Goal: Task Accomplishment & Management: Manage account settings

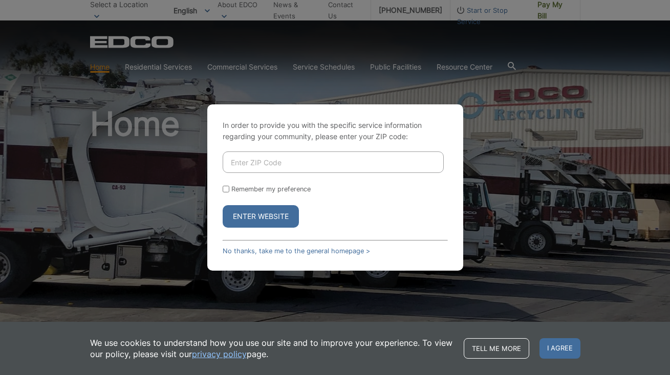
click at [318, 161] on input "Enter ZIP Code" at bounding box center [333, 163] width 221 height 22
type input "9"
click at [271, 209] on button "Enter Website" at bounding box center [261, 216] width 76 height 23
click at [269, 215] on button "Enter Website" at bounding box center [261, 216] width 76 height 23
click at [250, 163] on input "Enter ZIP Code" at bounding box center [333, 163] width 221 height 22
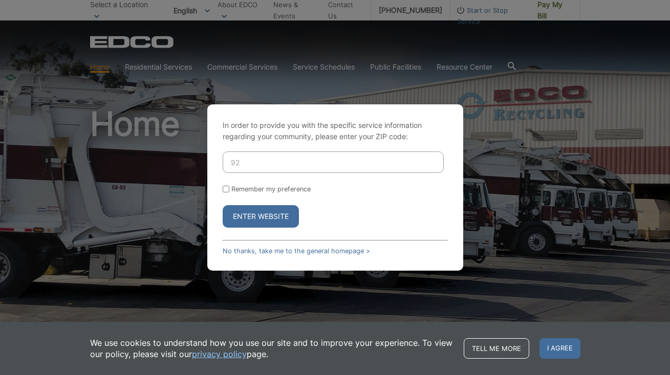
type input "9"
type input "92007"
click at [261, 216] on button "Enter Website" at bounding box center [261, 216] width 76 height 23
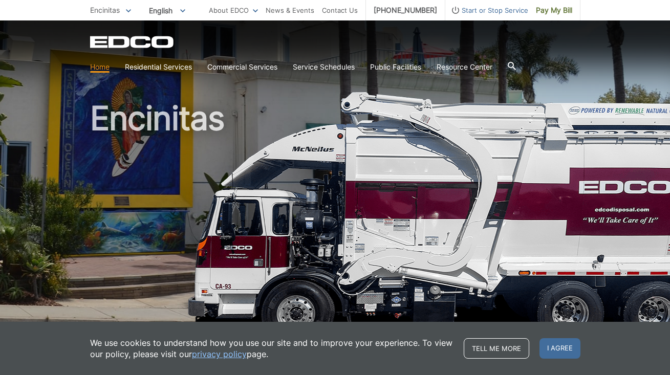
scroll to position [4, 0]
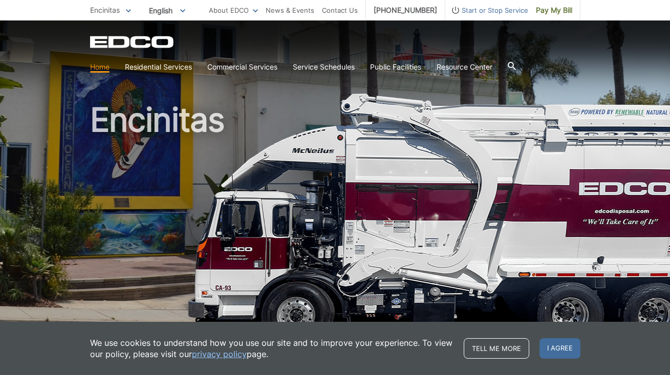
click at [320, 231] on h1 "Encinitas" at bounding box center [335, 215] width 491 height 225
click at [104, 68] on link "Home" at bounding box center [99, 66] width 19 height 11
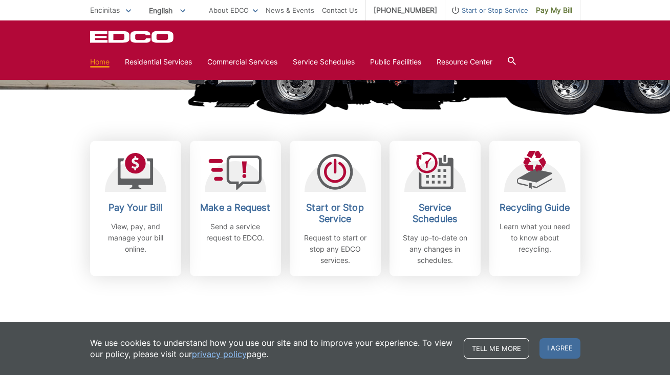
scroll to position [237, 0]
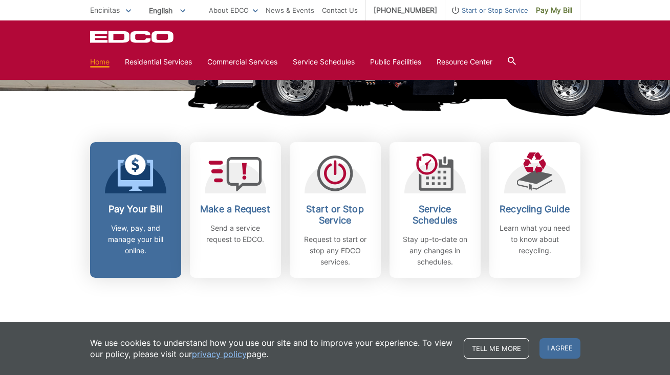
click at [139, 175] on icon at bounding box center [135, 165] width 21 height 21
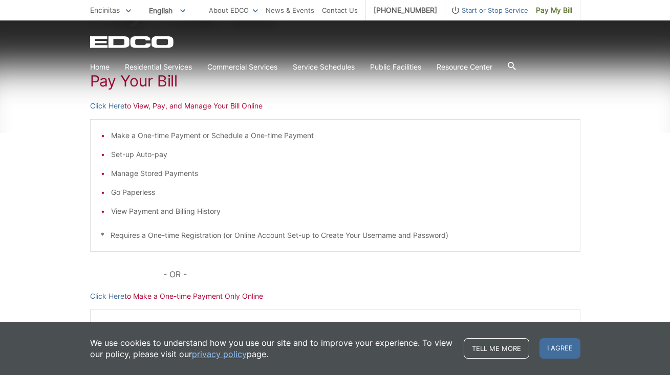
scroll to position [175, 0]
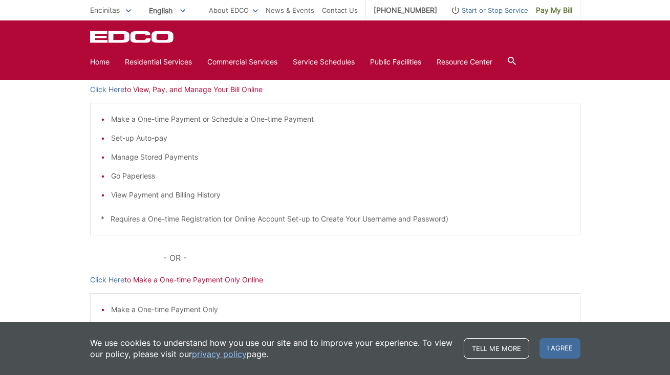
click at [121, 193] on li "View Payment and Billing History" at bounding box center [340, 194] width 459 height 11
click at [145, 92] on p "Click Here to View, Pay, and Manage Your Bill Online" at bounding box center [335, 89] width 491 height 11
click at [111, 90] on link "Click Here" at bounding box center [107, 89] width 34 height 11
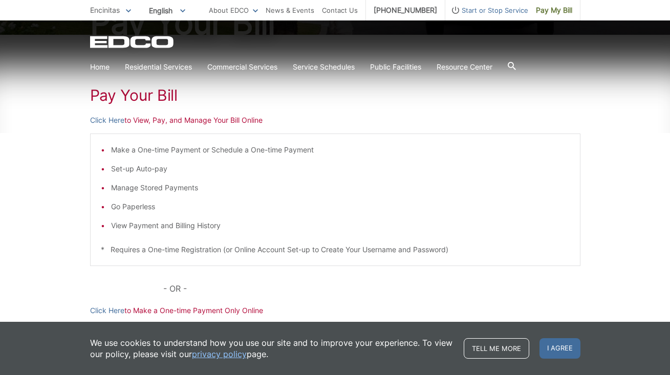
scroll to position [143, 0]
click at [107, 122] on link "Click Here" at bounding box center [107, 121] width 34 height 11
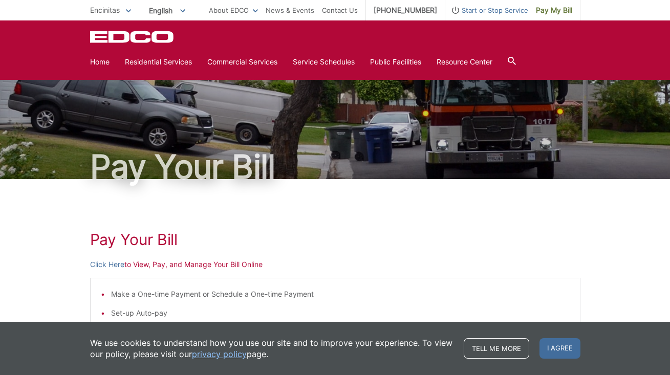
scroll to position [0, 0]
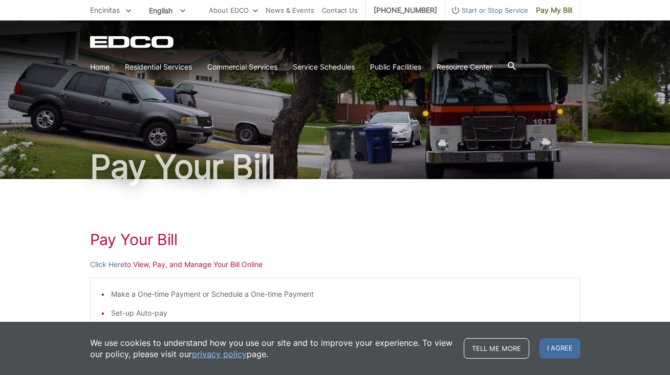
click at [522, 67] on section "Home Residential Services Curbside Pickup Recycling Organic Recycling Trash Hou…" at bounding box center [335, 66] width 491 height 19
click at [516, 66] on icon at bounding box center [512, 66] width 8 height 8
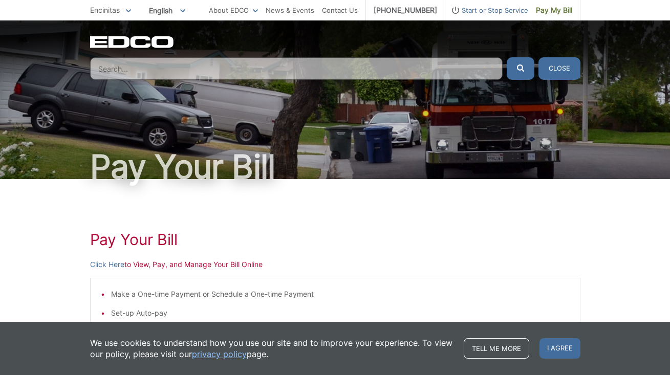
click at [458, 70] on input "Search" at bounding box center [296, 68] width 413 height 23
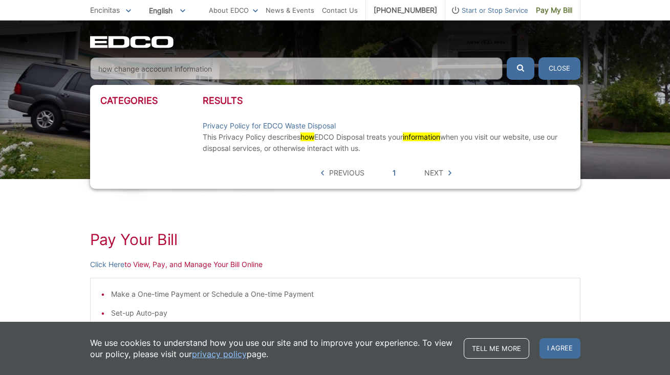
click at [520, 69] on button "submit" at bounding box center [521, 68] width 28 height 23
click at [172, 70] on input "how change accocunt information" at bounding box center [296, 68] width 413 height 23
click at [520, 69] on button "submit" at bounding box center [521, 68] width 28 height 23
click at [141, 70] on input "how change account information" at bounding box center [296, 68] width 413 height 23
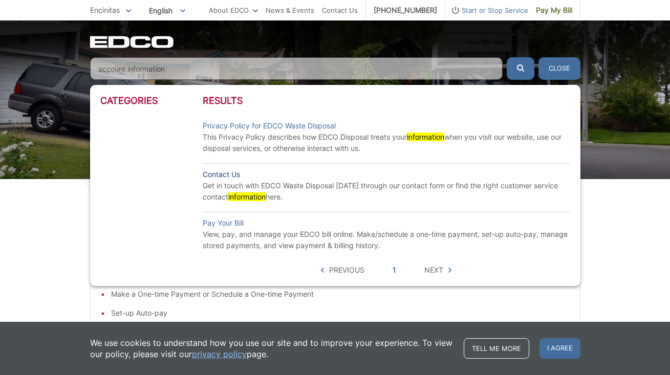
type input "account information"
click at [226, 173] on link "Contact Us" at bounding box center [221, 174] width 37 height 11
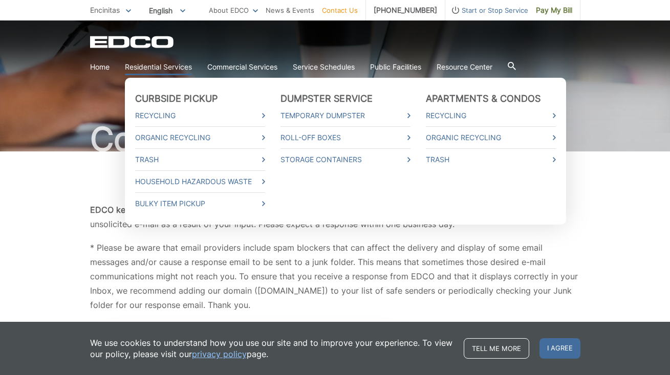
scroll to position [27, 0]
click at [263, 203] on icon at bounding box center [263, 203] width 3 height 5
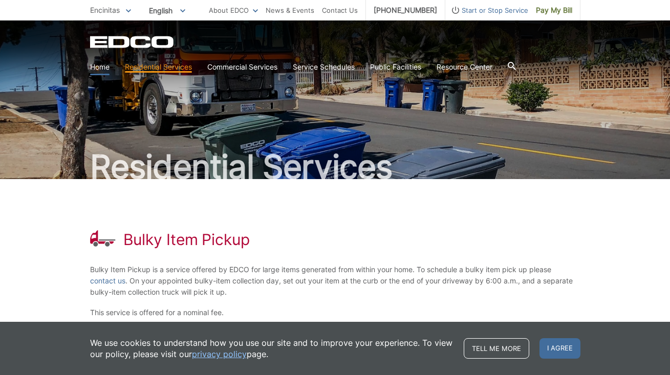
click at [100, 68] on link "Home" at bounding box center [99, 66] width 19 height 11
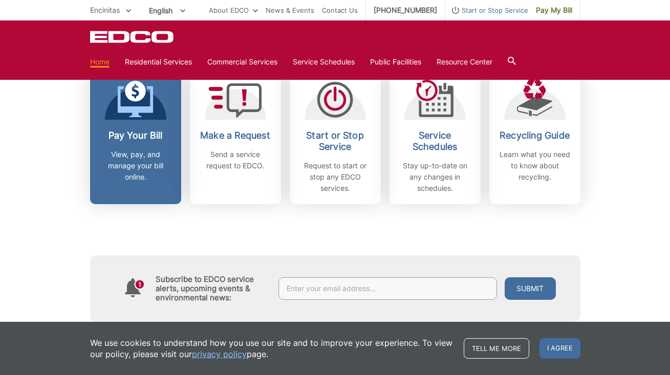
scroll to position [311, 0]
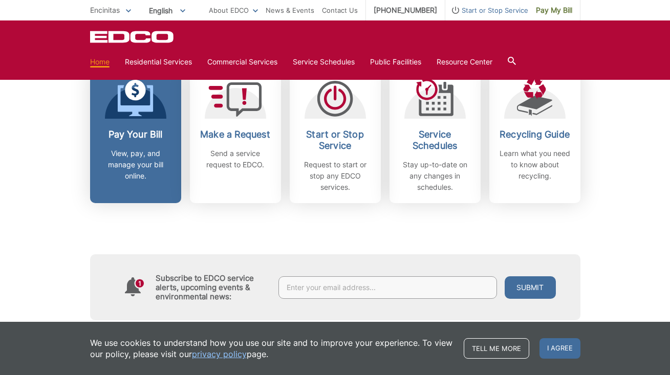
click at [144, 134] on h2 "Pay Your Bill" at bounding box center [136, 134] width 76 height 11
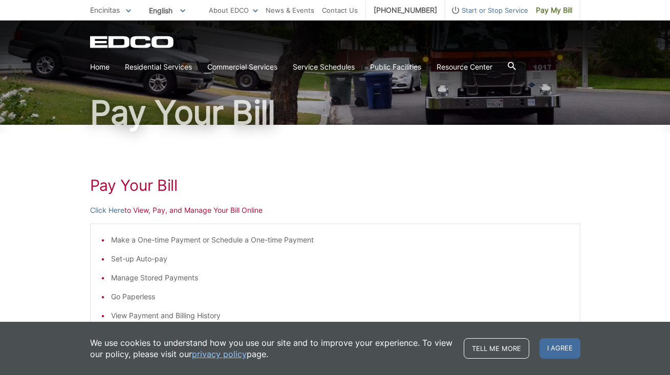
scroll to position [53, 0]
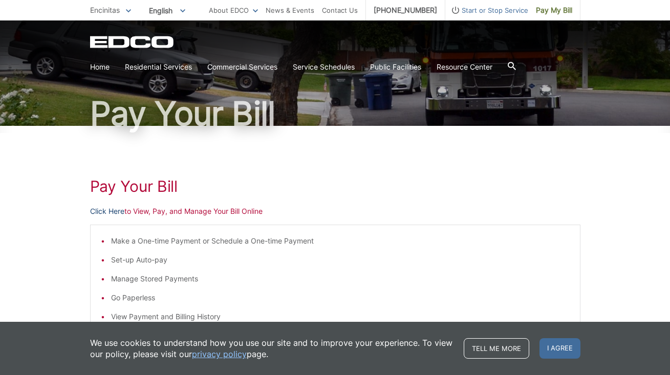
click at [110, 208] on link "Click Here" at bounding box center [107, 211] width 34 height 11
click at [117, 211] on link "Click Here" at bounding box center [107, 211] width 34 height 11
